Goal: Information Seeking & Learning: Check status

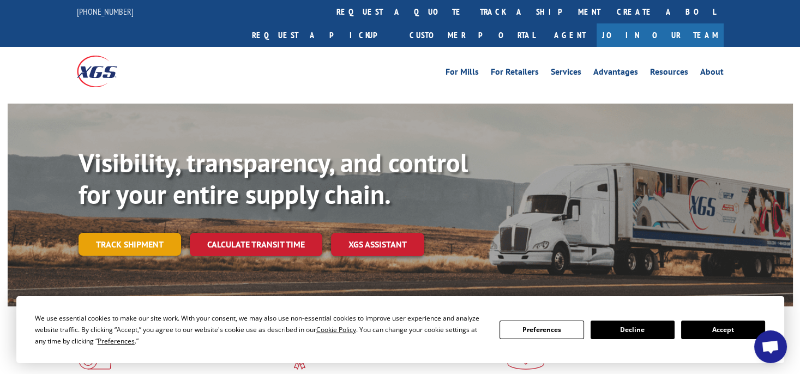
click at [136, 233] on link "Track shipment" at bounding box center [130, 244] width 102 height 23
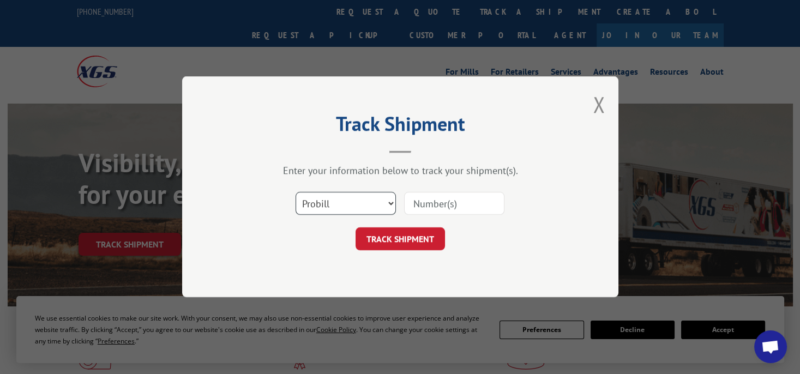
drag, startPoint x: 323, startPoint y: 197, endPoint x: 332, endPoint y: 206, distance: 12.7
click at [324, 196] on select "Select category... Probill BOL PO" at bounding box center [345, 203] width 100 height 23
select select "po"
click at [295, 192] on select "Select category... Probill BOL PO" at bounding box center [345, 203] width 100 height 23
click at [450, 202] on input at bounding box center [454, 203] width 100 height 23
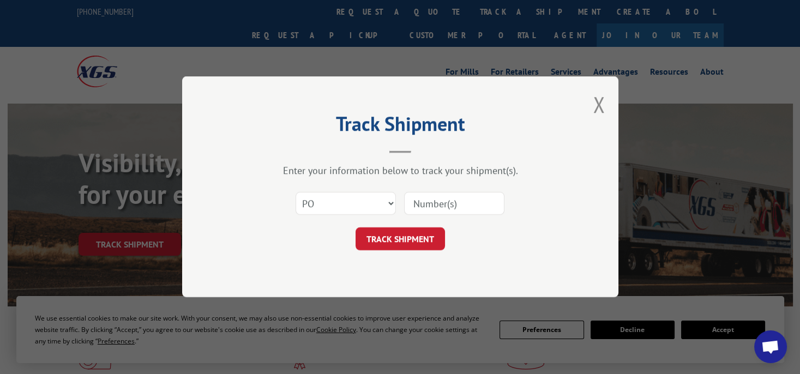
paste input "295532879"
type input "295532879"
click at [404, 245] on button "TRACK SHIPMENT" at bounding box center [399, 239] width 89 height 23
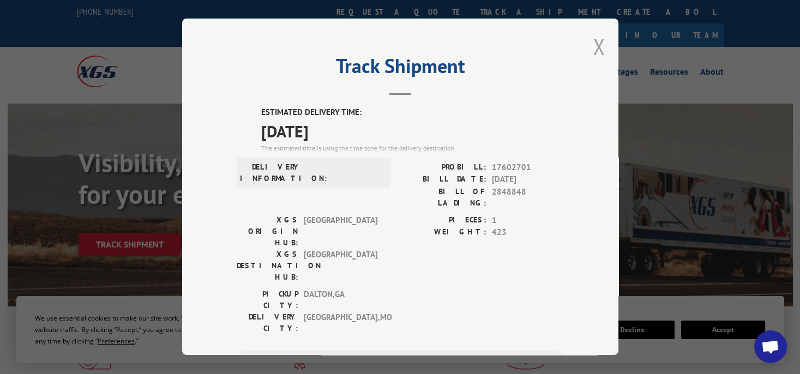
click at [597, 48] on button "Close modal" at bounding box center [599, 46] width 12 height 29
